Goal: Task Accomplishment & Management: Manage account settings

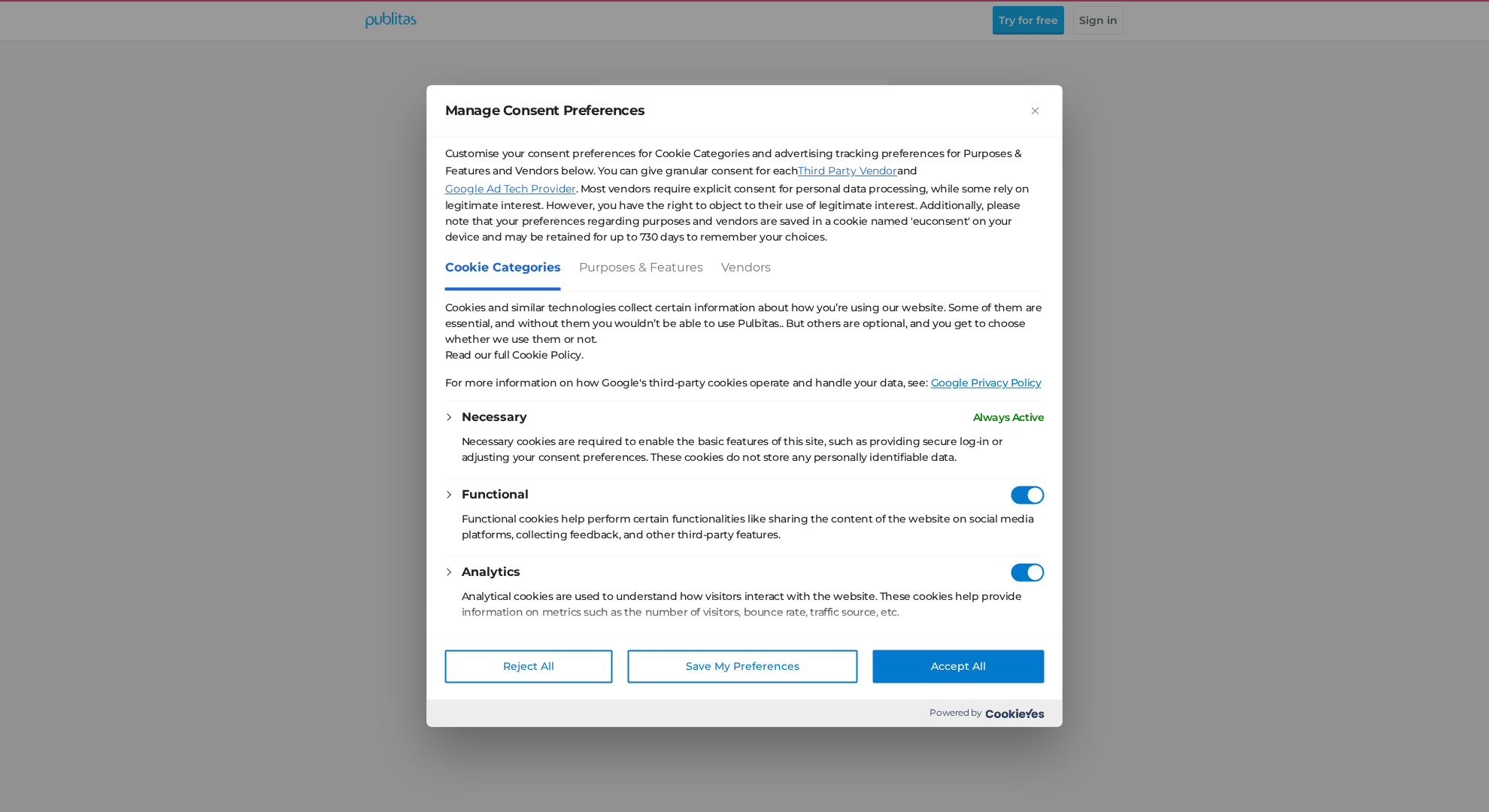
checkbox vendors"] "true"
checkbox Providers"] "true"
